Goal: Task Accomplishment & Management: Use online tool/utility

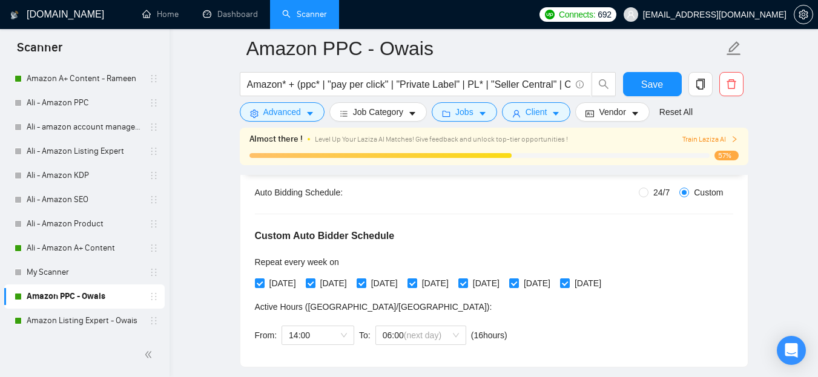
scroll to position [240, 0]
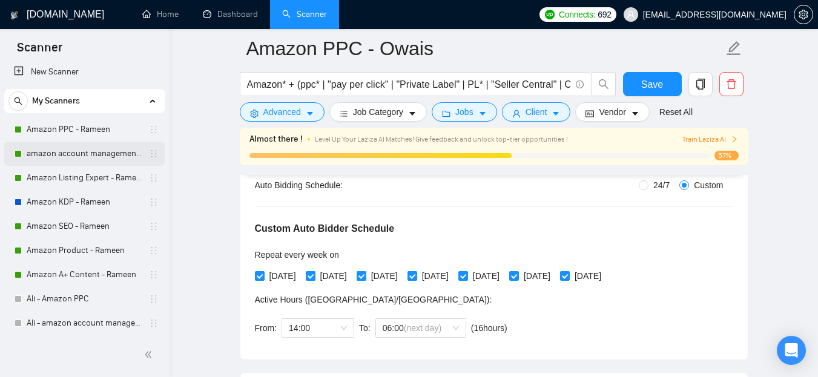
scroll to position [0, 0]
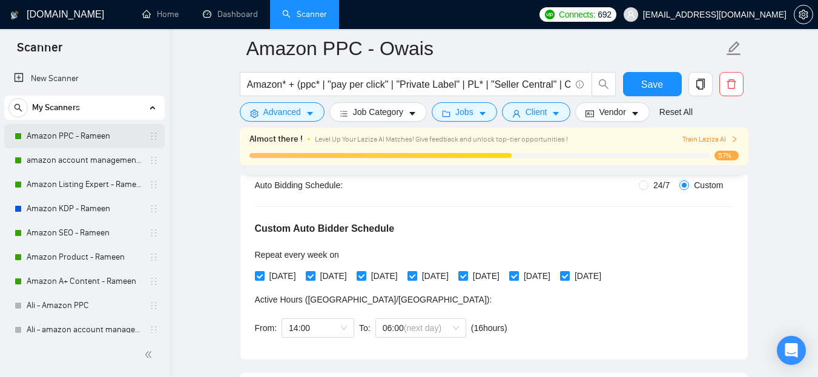
click at [56, 139] on link "Amazon PPC - Rameen" at bounding box center [84, 136] width 115 height 24
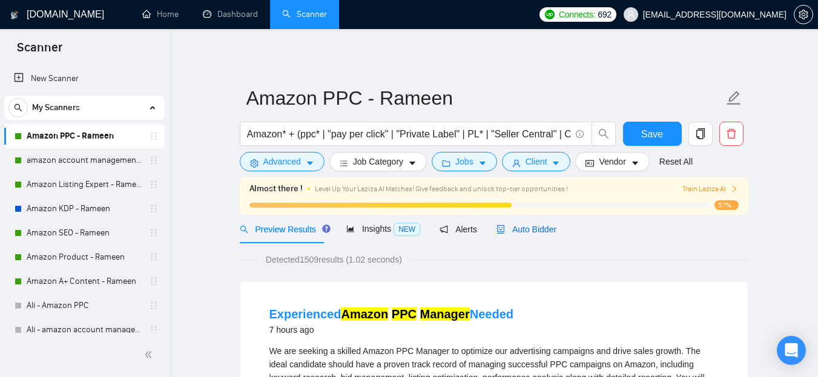
click at [537, 223] on div "Auto Bidder" at bounding box center [526, 229] width 60 height 13
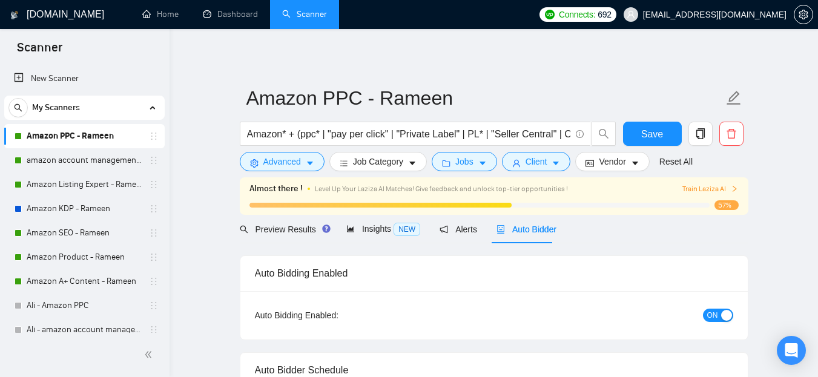
radio input "false"
radio input "true"
checkbox input "true"
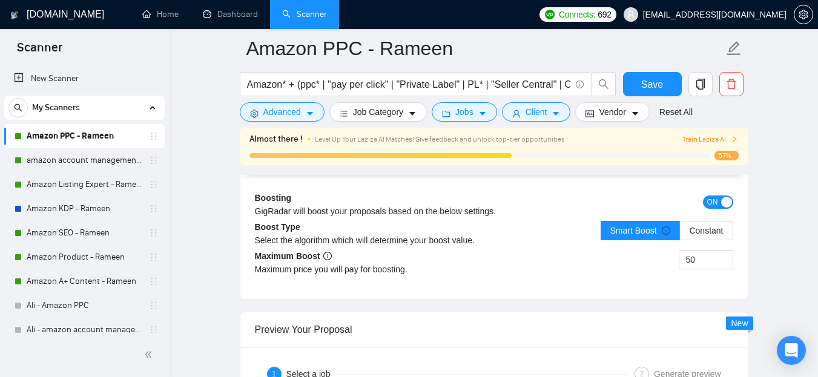
scroll to position [2428, 0]
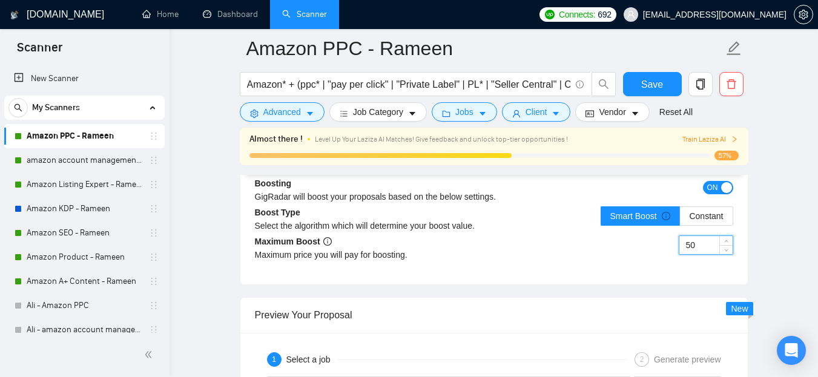
click at [693, 241] on input "50" at bounding box center [705, 245] width 53 height 18
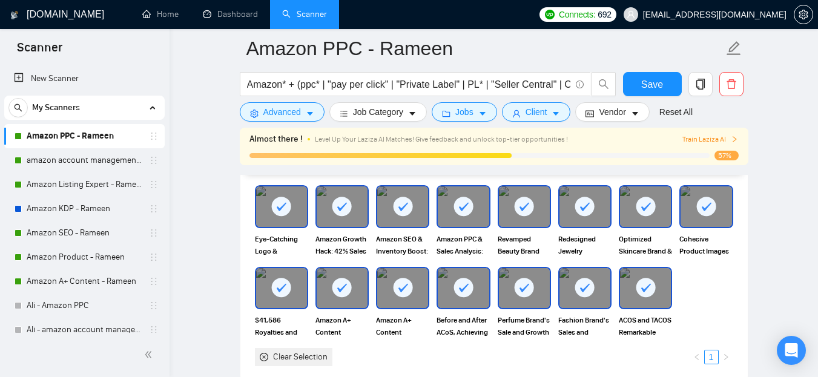
scroll to position [1294, 0]
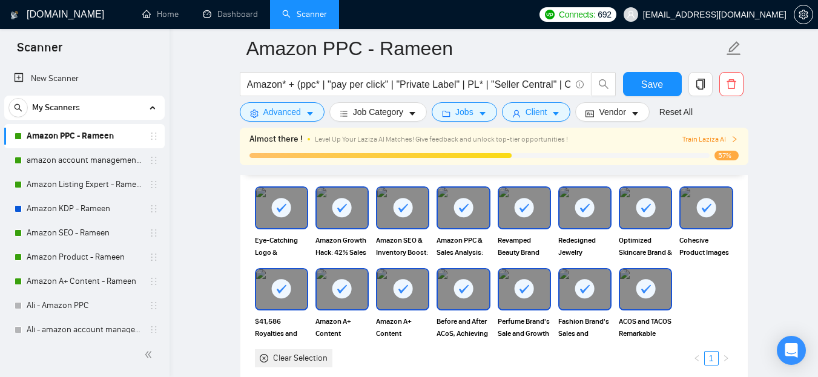
click at [95, 138] on link "Amazon PPC - Rameen" at bounding box center [84, 136] width 115 height 24
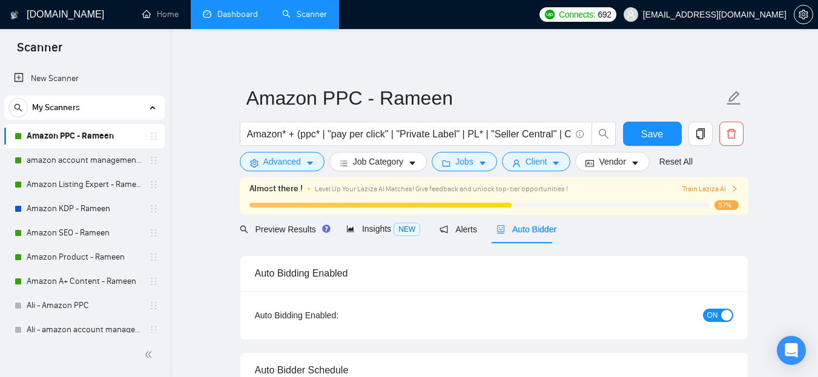
click at [238, 14] on link "Dashboard" at bounding box center [230, 14] width 55 height 10
